Goal: Transaction & Acquisition: Obtain resource

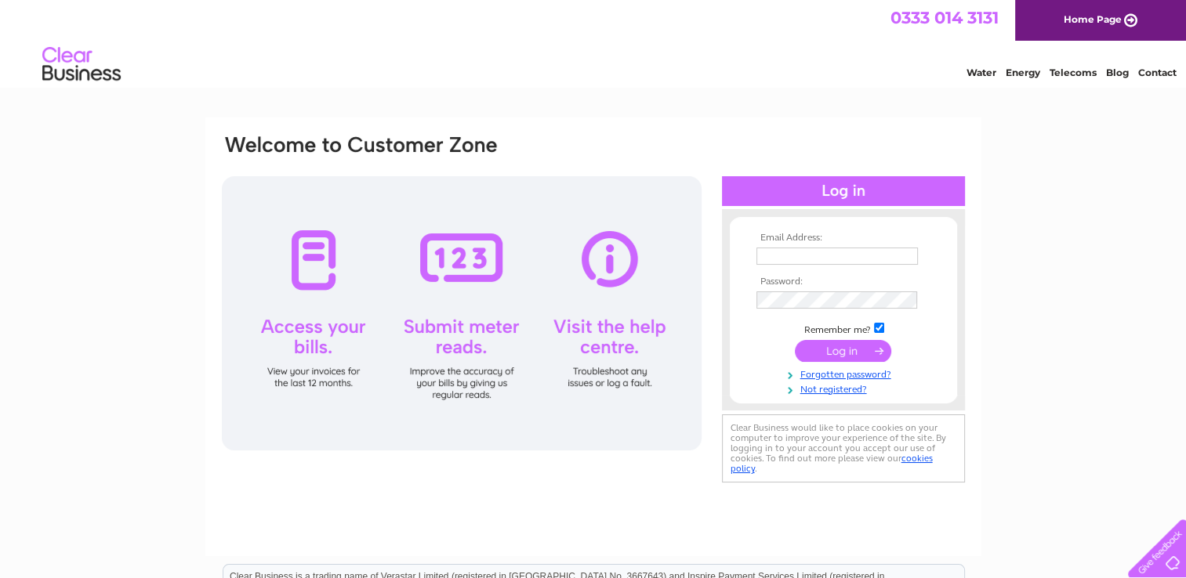
type input "adele.millar@jsmart.co.uk"
click at [849, 350] on input "submit" at bounding box center [843, 351] width 96 height 22
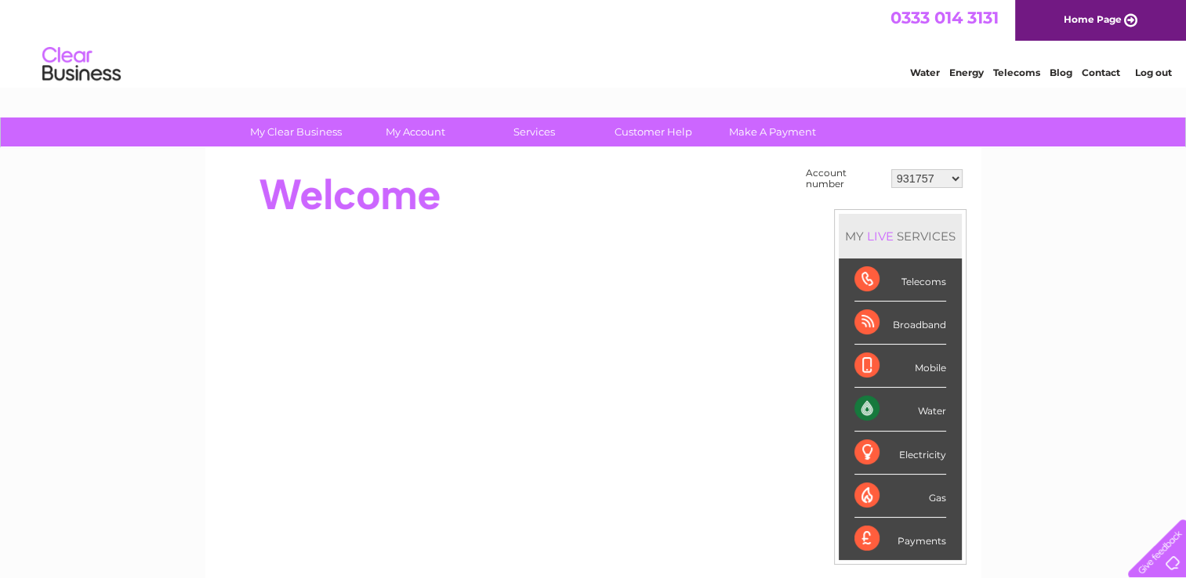
click at [916, 176] on select "931757 1139086 1142109 1143758 1151714 1153192 30291599 30291600 30303584 30305…" at bounding box center [926, 178] width 71 height 19
select select "30305051"
click at [891, 169] on select "931757 1139086 1142109 1143758 1151714 1153192 30291599 30291600 30303584 30305…" at bounding box center [926, 178] width 71 height 19
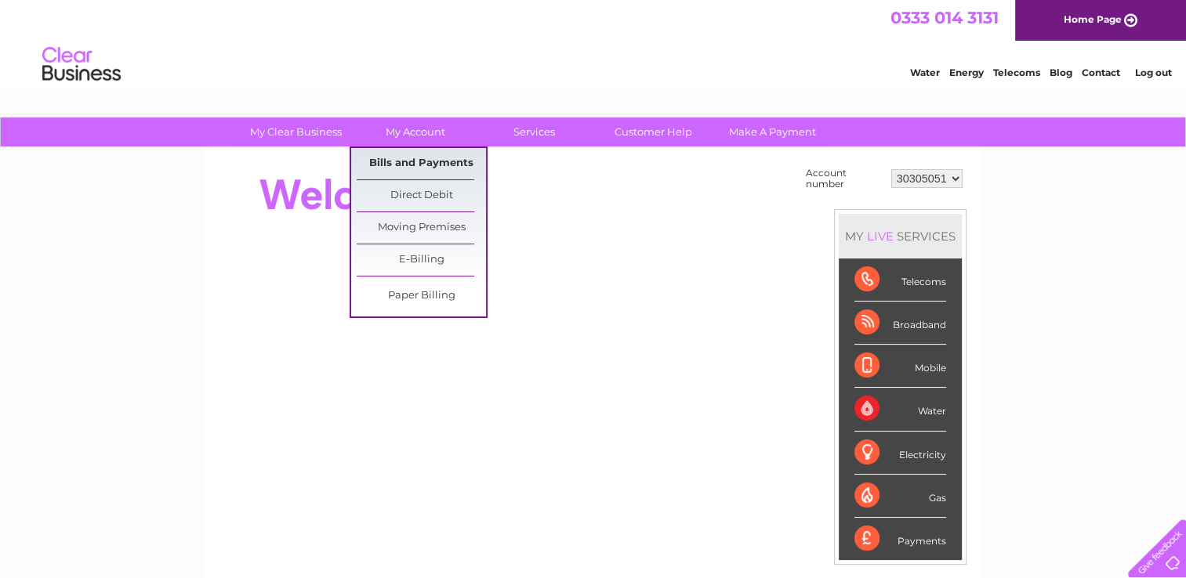
click at [416, 163] on link "Bills and Payments" at bounding box center [421, 163] width 129 height 31
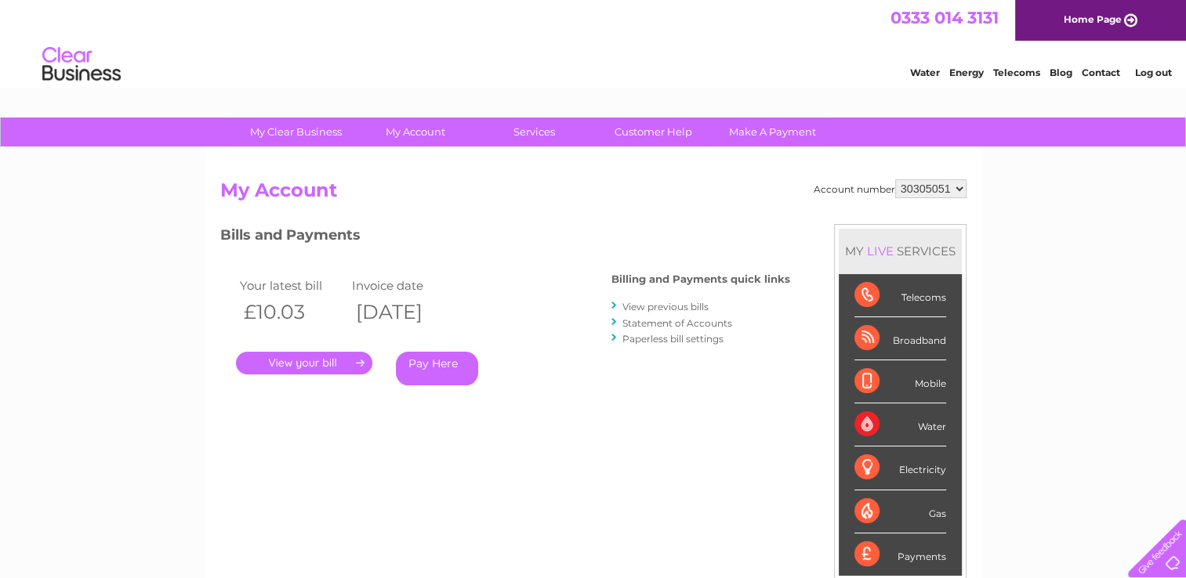
click at [326, 359] on link "." at bounding box center [304, 363] width 136 height 23
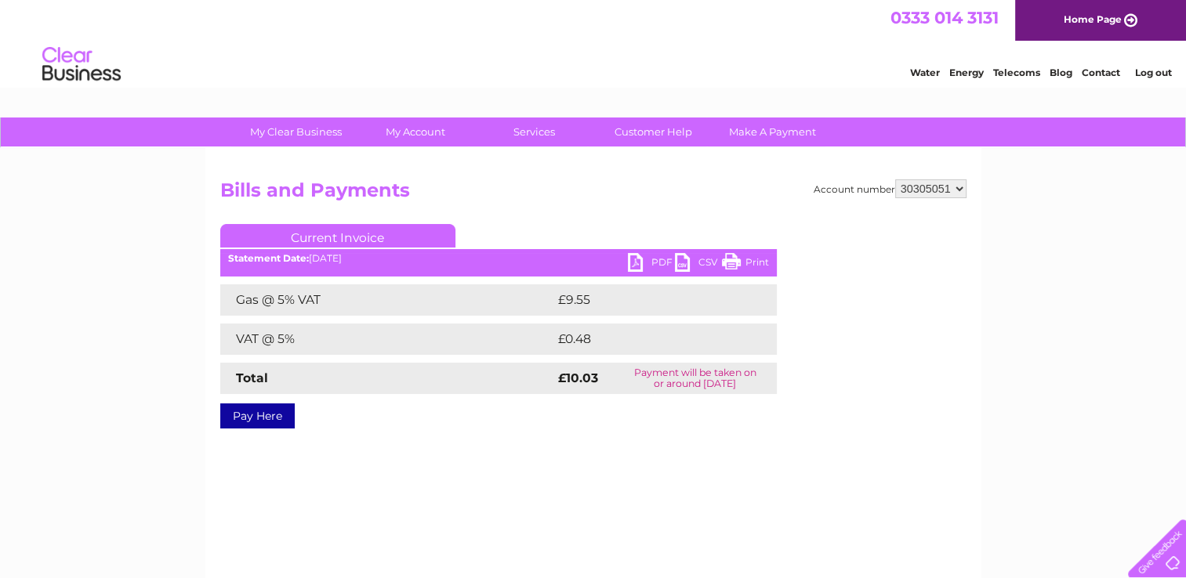
click at [652, 255] on link "PDF" at bounding box center [651, 264] width 47 height 23
